Goal: Check status: Check status

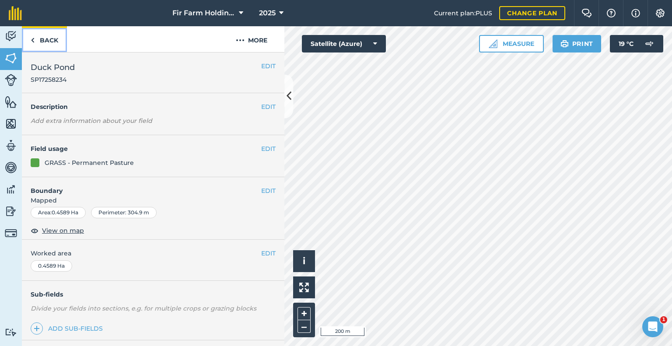
click at [48, 39] on link "Back" at bounding box center [44, 39] width 45 height 26
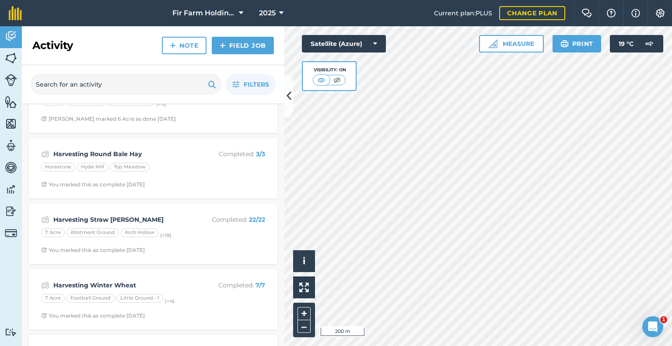
scroll to position [175, 0]
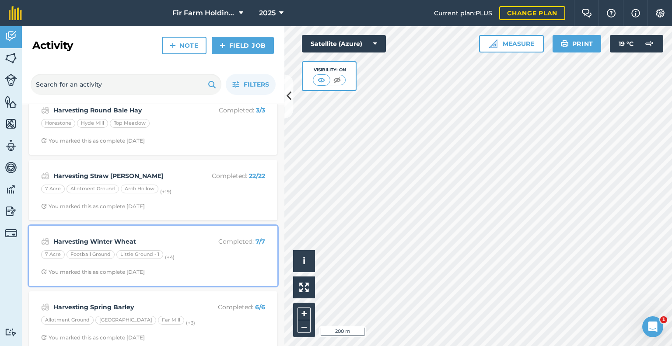
click at [173, 245] on strong "Harvesting Winter Wheat" at bounding box center [122, 242] width 139 height 10
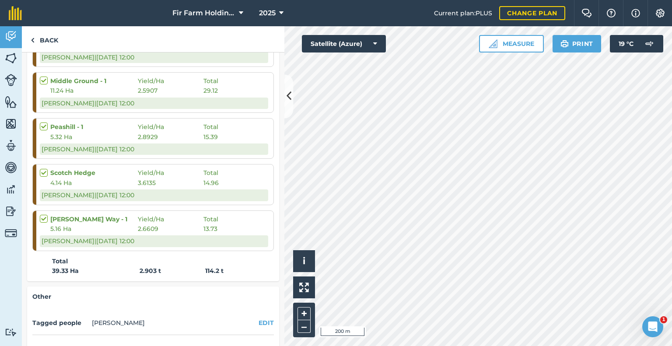
scroll to position [350, 0]
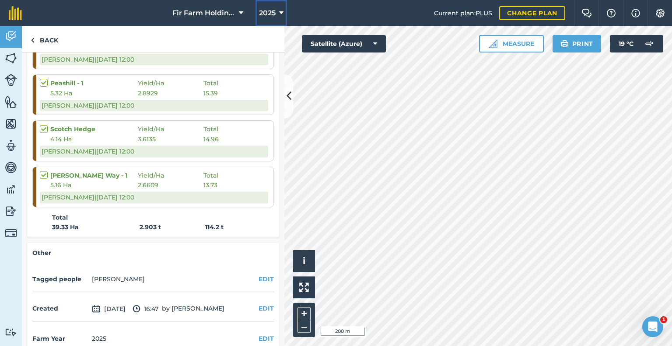
click at [280, 12] on icon at bounding box center [281, 13] width 4 height 10
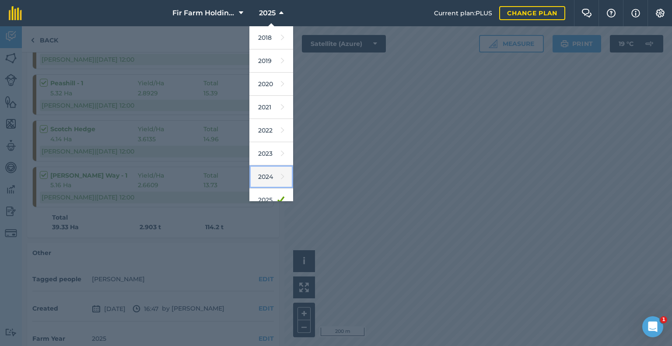
click at [266, 174] on link "2024" at bounding box center [271, 176] width 44 height 23
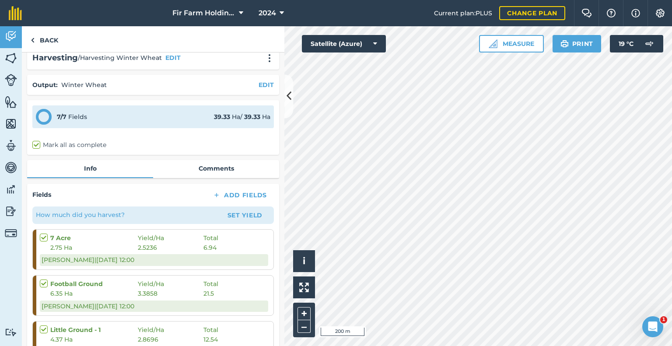
scroll to position [0, 0]
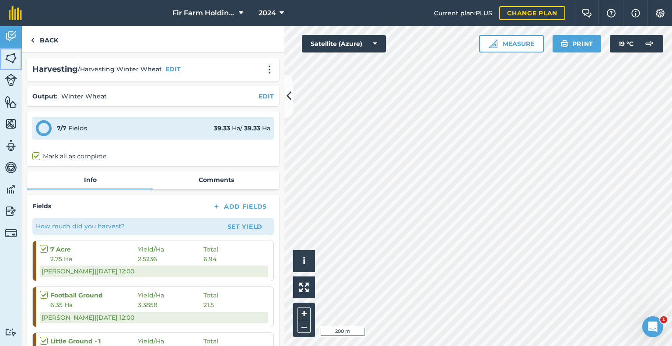
drag, startPoint x: 10, startPoint y: 56, endPoint x: 14, endPoint y: 45, distance: 12.0
click at [11, 56] on img at bounding box center [11, 58] width 12 height 13
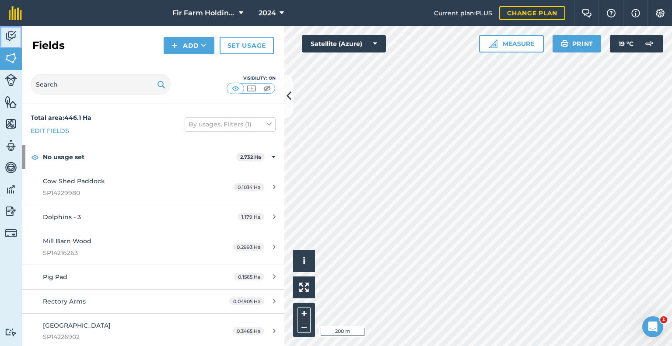
click at [10, 33] on img at bounding box center [11, 36] width 12 height 13
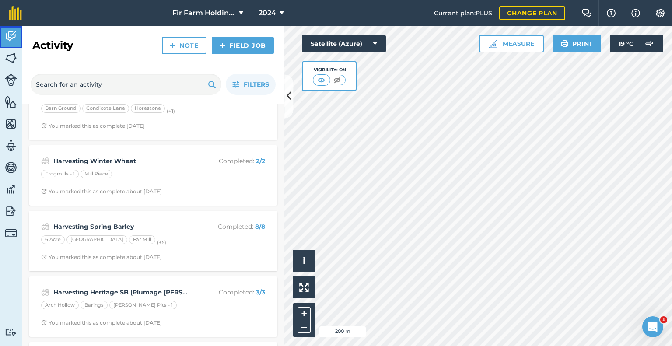
scroll to position [306, 0]
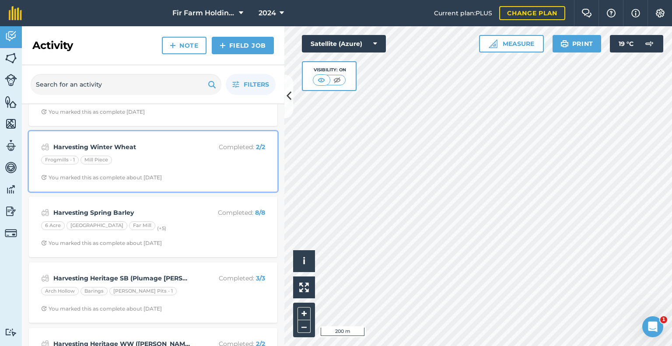
click at [173, 152] on div "Harvesting Winter Wheat Completed : 2 / 2 Frogmills - 1 Mill Piece You marked t…" at bounding box center [153, 161] width 238 height 50
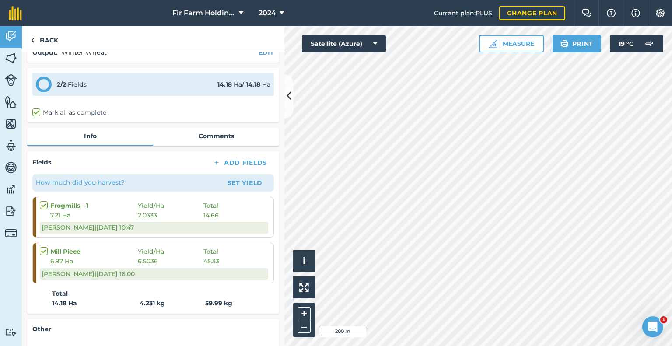
scroll to position [87, 0]
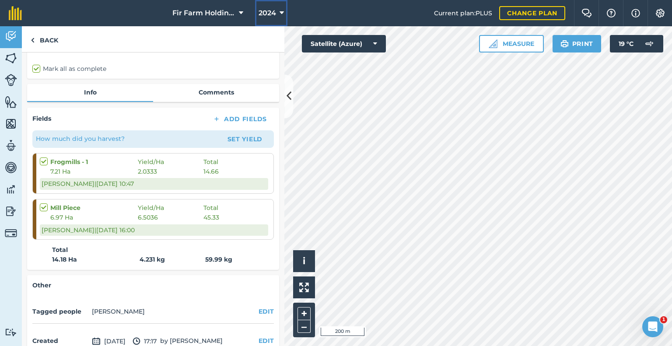
click at [269, 12] on span "2024" at bounding box center [266, 13] width 17 height 10
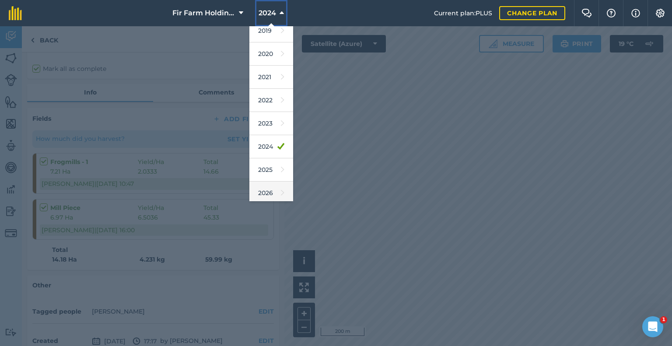
scroll to position [44, 0]
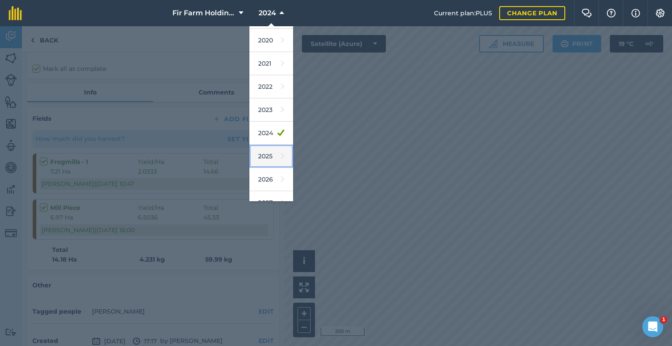
click at [272, 156] on link "2025" at bounding box center [271, 156] width 44 height 23
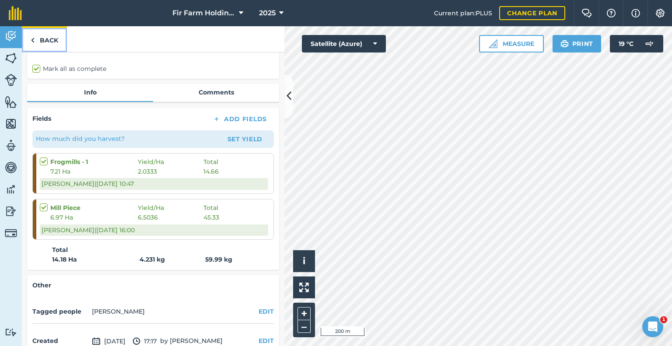
click at [50, 40] on link "Back" at bounding box center [44, 39] width 45 height 26
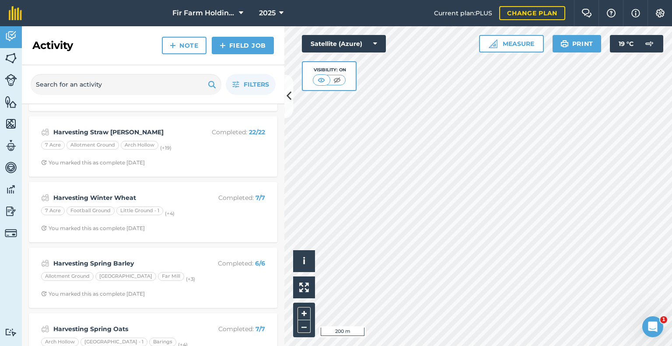
scroll to position [262, 0]
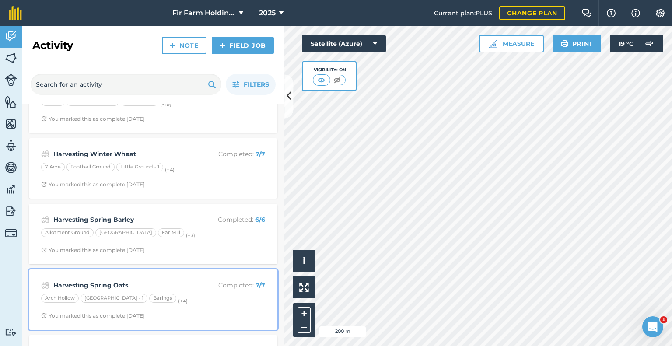
click at [195, 286] on p "Completed : 7 / 7" at bounding box center [230, 285] width 70 height 10
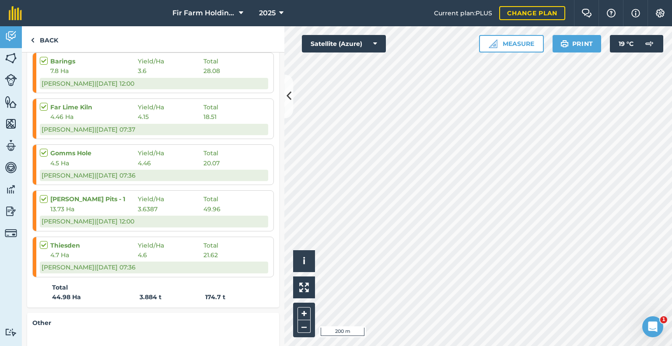
scroll to position [306, 0]
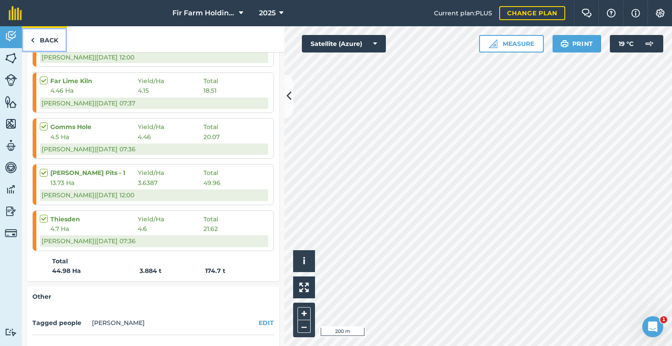
click at [52, 38] on link "Back" at bounding box center [44, 39] width 45 height 26
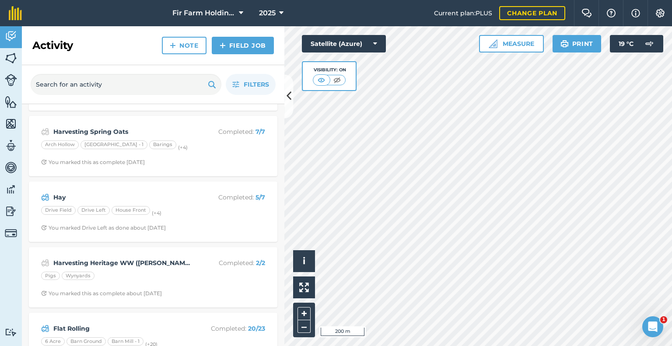
scroll to position [437, 0]
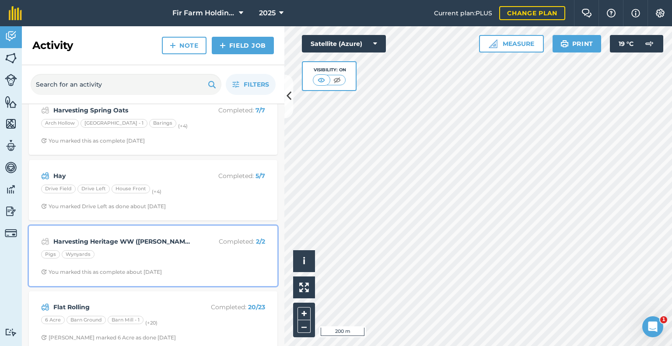
click at [145, 237] on strong "Harvesting Heritage WW ([PERSON_NAME])" at bounding box center [122, 242] width 139 height 10
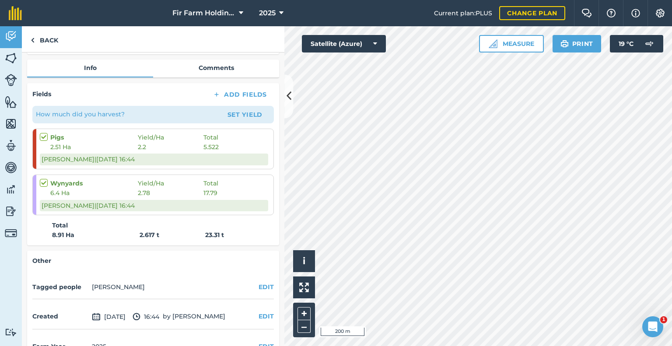
scroll to position [131, 0]
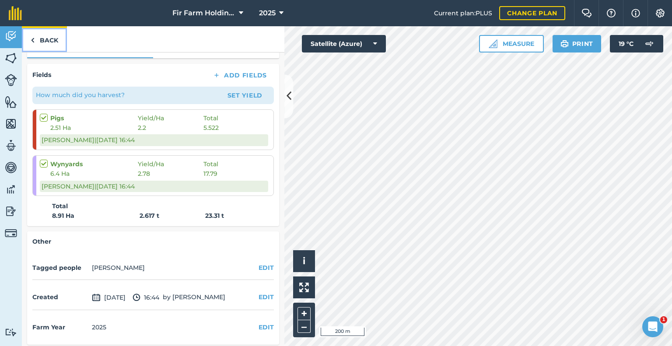
click at [56, 38] on link "Back" at bounding box center [44, 39] width 45 height 26
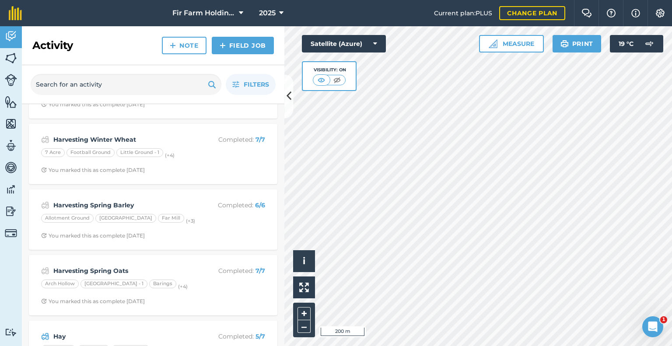
scroll to position [262, 0]
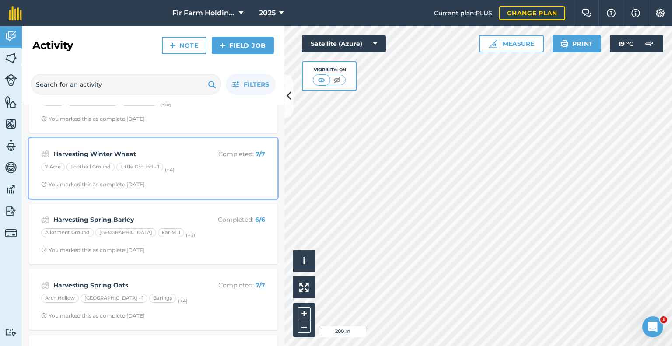
click at [140, 156] on strong "Harvesting Winter Wheat" at bounding box center [122, 154] width 139 height 10
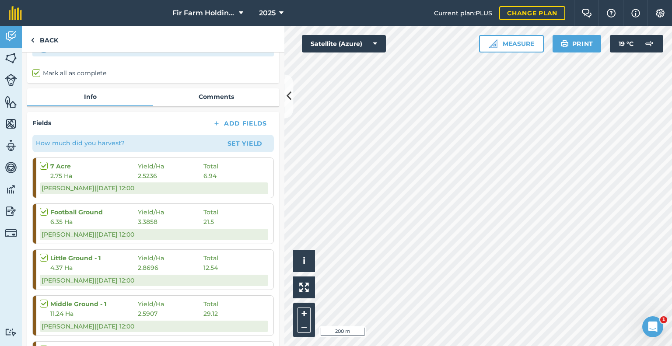
scroll to position [306, 0]
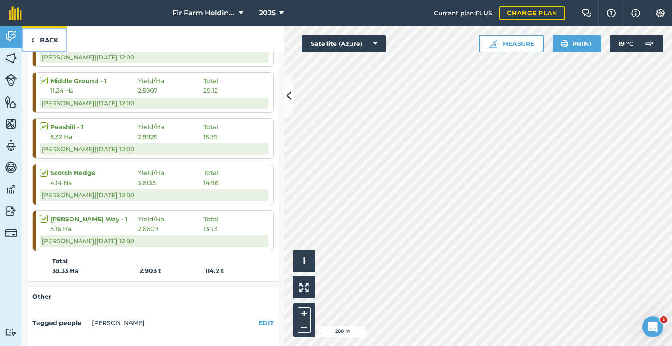
click at [46, 39] on link "Back" at bounding box center [44, 39] width 45 height 26
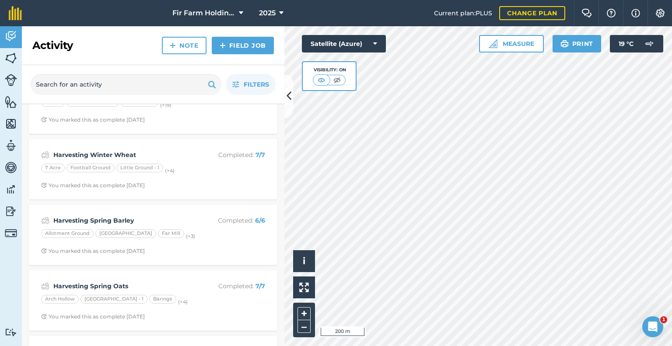
scroll to position [262, 0]
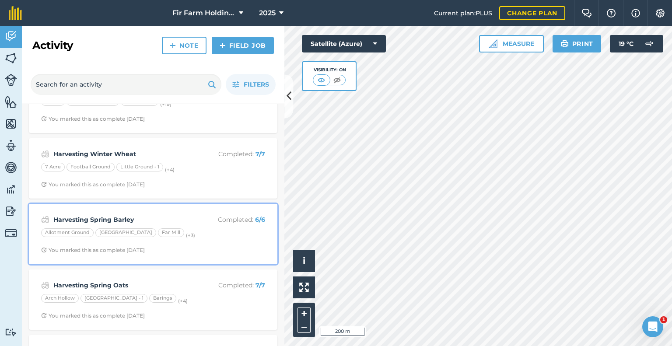
click at [119, 216] on strong "Harvesting Spring Barley" at bounding box center [122, 220] width 139 height 10
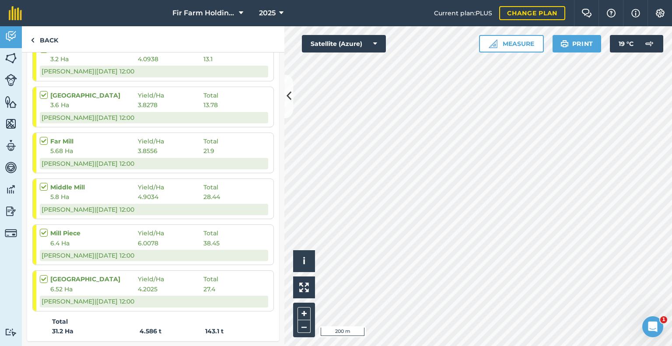
scroll to position [219, 0]
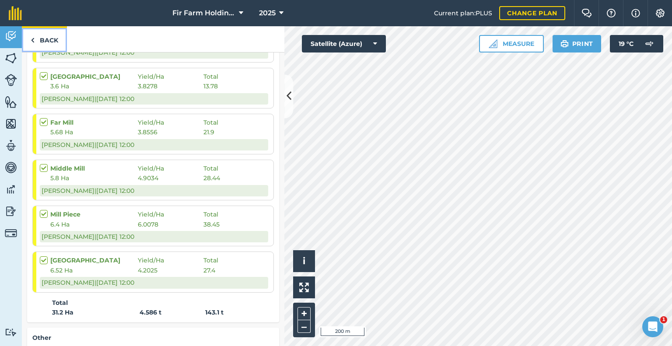
click at [44, 42] on link "Back" at bounding box center [44, 39] width 45 height 26
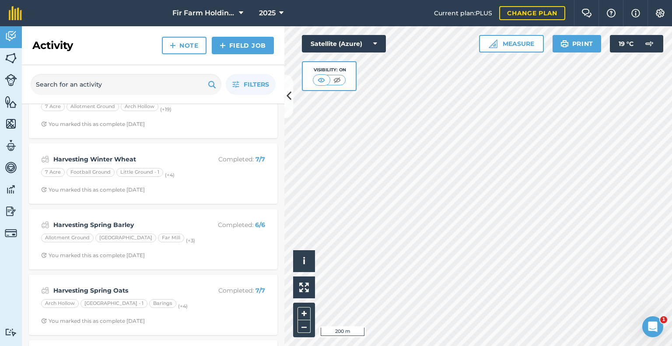
scroll to position [262, 0]
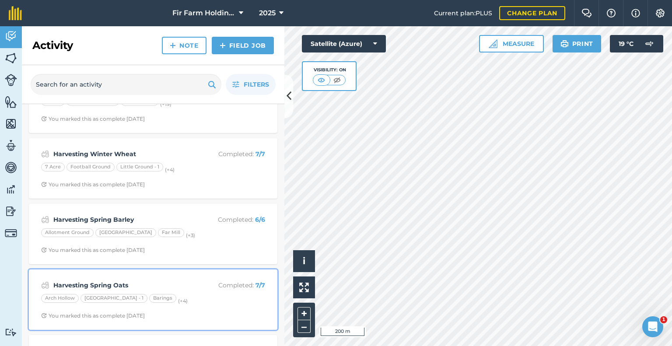
click at [142, 278] on div "Harvesting Spring Oats Completed : 7 / 7 [GEOGRAPHIC_DATA] - 1 Barings (+ 4 ) Y…" at bounding box center [153, 300] width 238 height 50
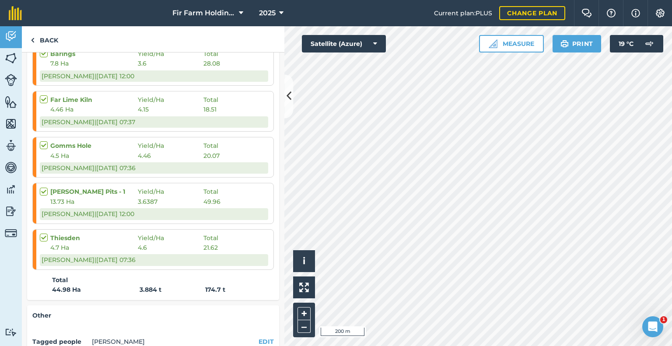
scroll to position [306, 0]
